Goal: Find specific page/section: Find specific page/section

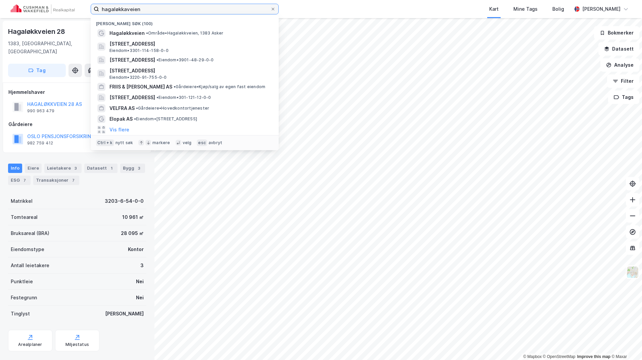
drag, startPoint x: 141, startPoint y: 8, endPoint x: 48, endPoint y: 7, distance: 93.0
click at [48, 7] on div "hagaløkkaveien Nylige søk (100) [GEOGRAPHIC_DATA] • Område • Hagaløkkveien, 138…" at bounding box center [321, 9] width 642 height 18
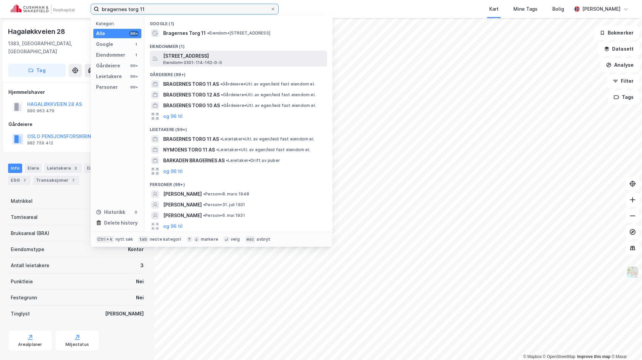
type input "bragernes torg 11"
click at [195, 57] on span "[STREET_ADDRESS]" at bounding box center [243, 56] width 161 height 8
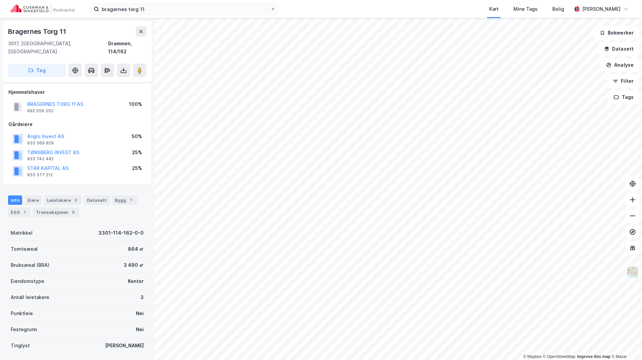
scroll to position [34, 0]
